Goal: Check status: Check status

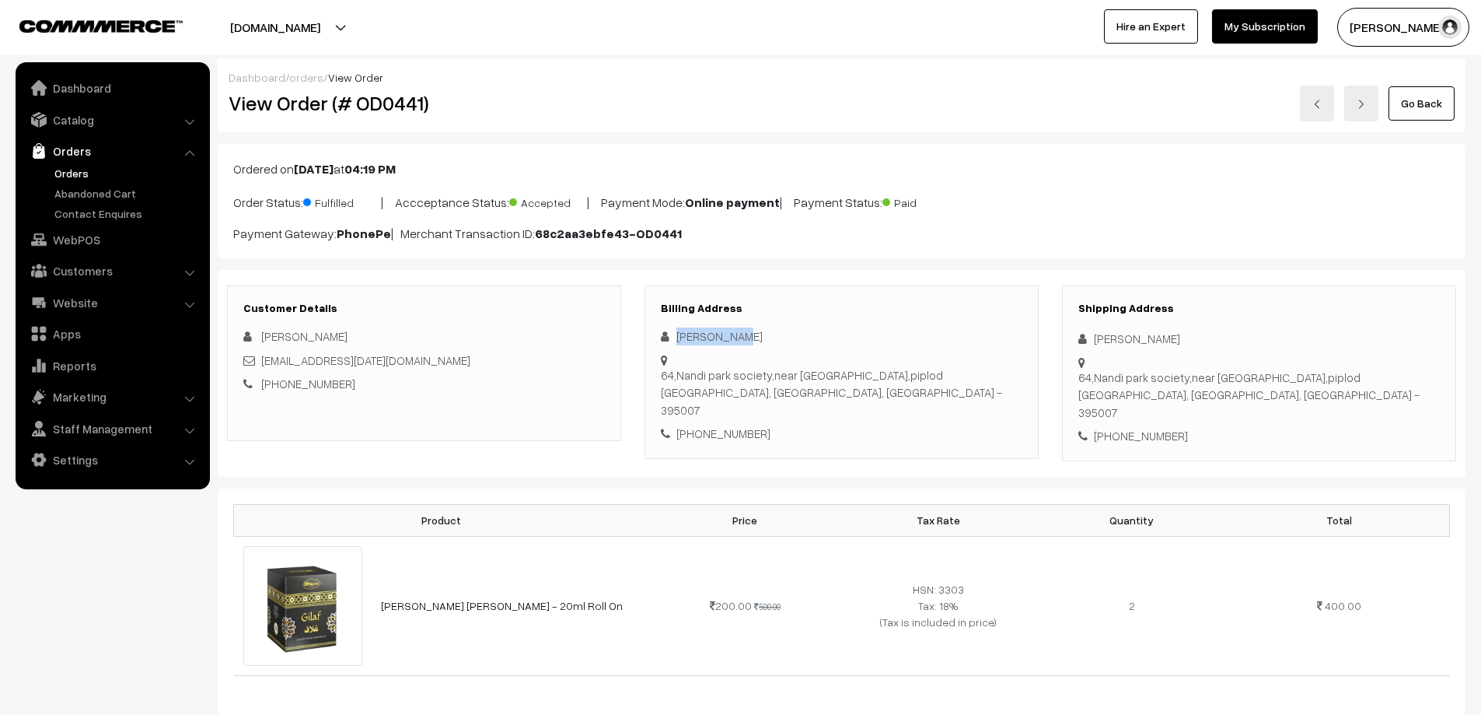
click at [68, 178] on link "Orders" at bounding box center [128, 173] width 154 height 16
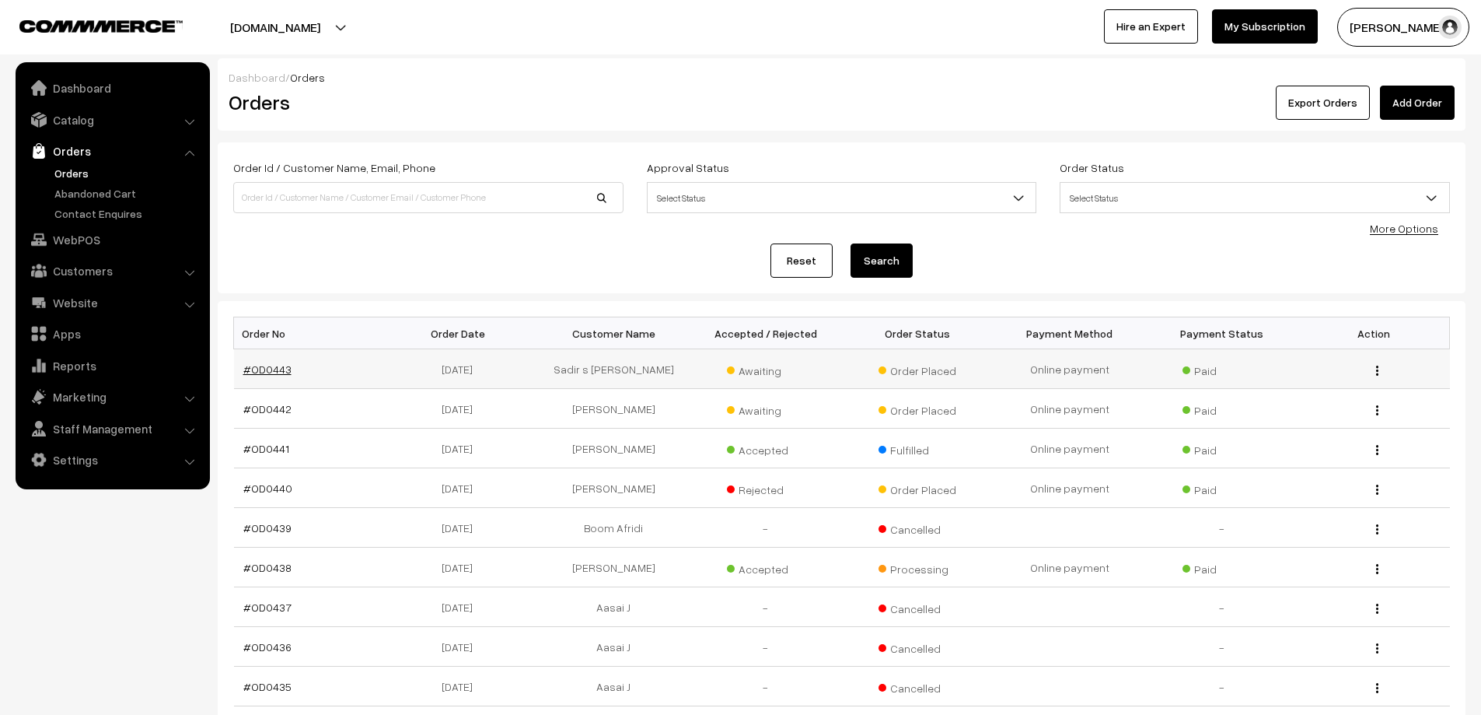
click at [278, 362] on link "#OD0443" at bounding box center [267, 368] width 48 height 13
click at [273, 407] on link "#OD0442" at bounding box center [267, 408] width 48 height 13
